Goal: Information Seeking & Learning: Learn about a topic

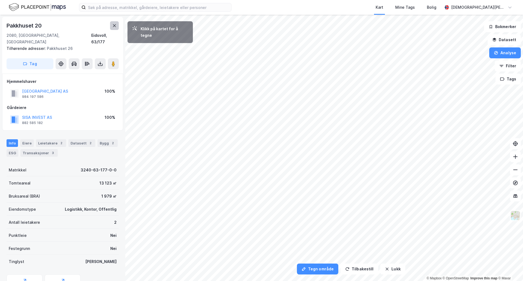
click at [116, 26] on icon at bounding box center [114, 25] width 4 height 4
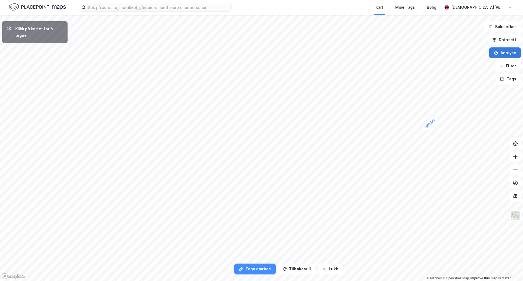
click at [506, 53] on button "Analyse" at bounding box center [505, 52] width 32 height 11
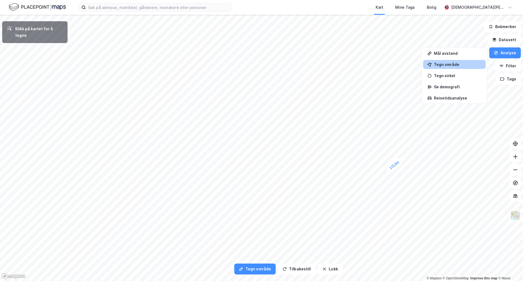
click at [456, 62] on div "Tegn område" at bounding box center [457, 64] width 47 height 5
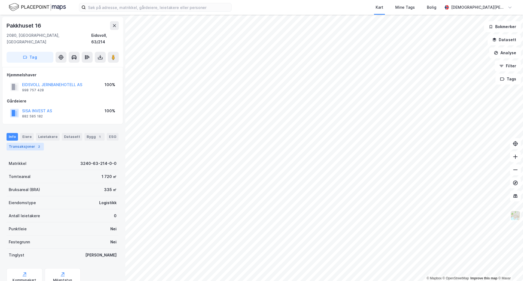
click at [32, 143] on div "Transaksjoner 2" at bounding box center [25, 147] width 37 height 8
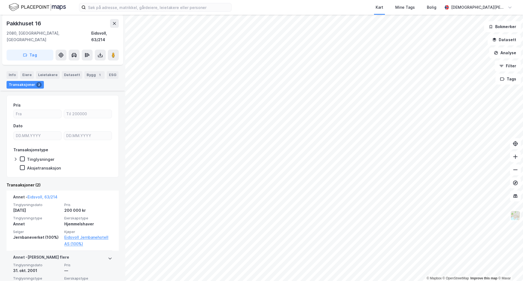
scroll to position [92, 0]
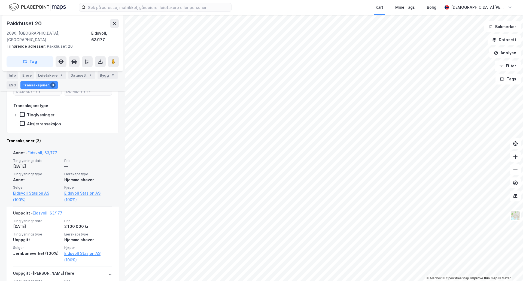
scroll to position [136, 0]
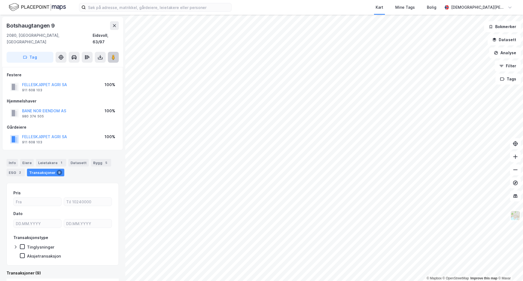
click at [114, 52] on button at bounding box center [113, 57] width 11 height 11
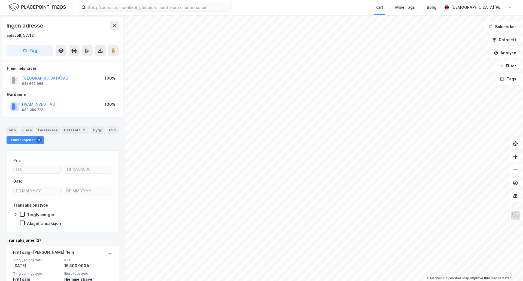
click at [336, 0] on html "Kart Mine Tags Bolig [PERSON_NAME] © Mapbox © OpenStreetMap Improve this map © …" at bounding box center [261, 140] width 523 height 281
